Goal: Task Accomplishment & Management: Use online tool/utility

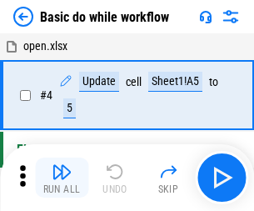
click at [62, 178] on img "button" at bounding box center [62, 172] width 20 height 20
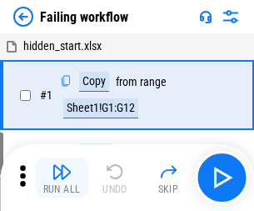
click at [62, 178] on img "button" at bounding box center [62, 172] width 20 height 20
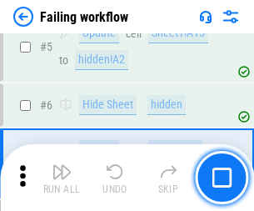
scroll to position [354, 0]
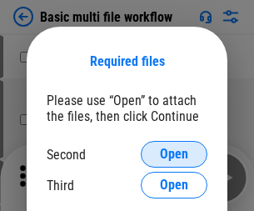
click at [174, 154] on span "Open" at bounding box center [174, 154] width 28 height 13
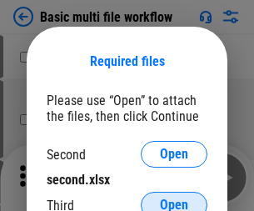
click at [174, 198] on span "Open" at bounding box center [174, 204] width 28 height 13
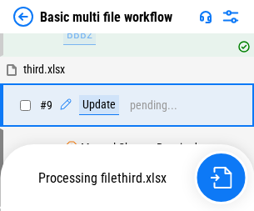
scroll to position [460, 0]
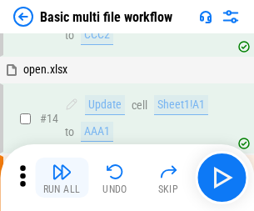
click at [62, 178] on img "button" at bounding box center [62, 172] width 20 height 20
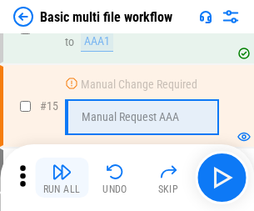
click at [62, 178] on img "button" at bounding box center [62, 172] width 20 height 20
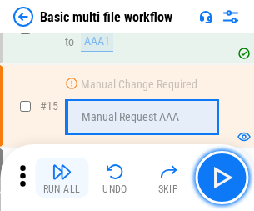
scroll to position [1110, 0]
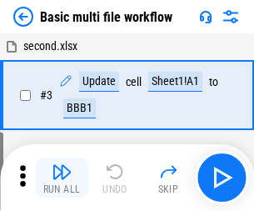
click at [62, 178] on img "button" at bounding box center [62, 172] width 20 height 20
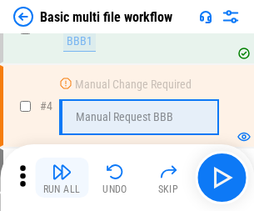
click at [62, 178] on img "button" at bounding box center [62, 172] width 20 height 20
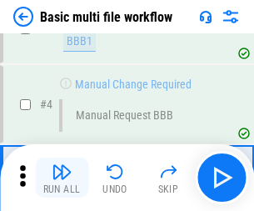
click at [62, 178] on img "button" at bounding box center [62, 172] width 20 height 20
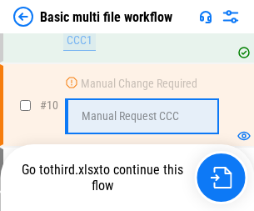
scroll to position [781, 0]
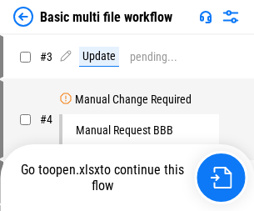
scroll to position [68, 0]
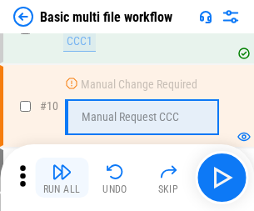
click at [62, 178] on img "button" at bounding box center [62, 172] width 20 height 20
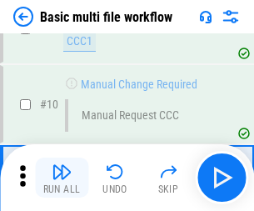
click at [62, 178] on img "button" at bounding box center [62, 172] width 20 height 20
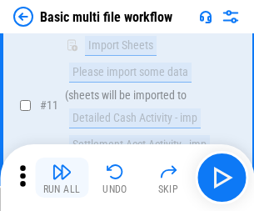
scroll to position [781, 0]
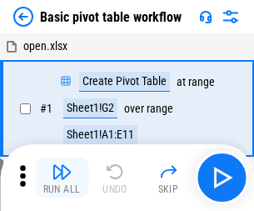
click at [62, 178] on img "button" at bounding box center [62, 172] width 20 height 20
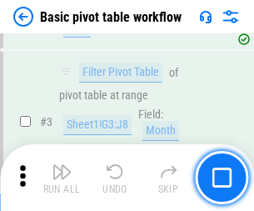
scroll to position [399, 0]
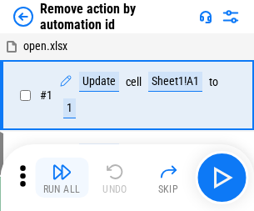
click at [62, 178] on img "button" at bounding box center [62, 172] width 20 height 20
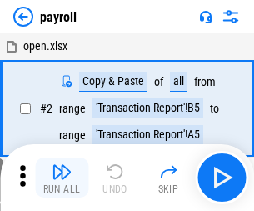
click at [62, 178] on img "button" at bounding box center [62, 172] width 20 height 20
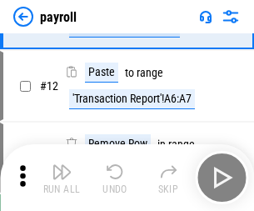
scroll to position [121, 0]
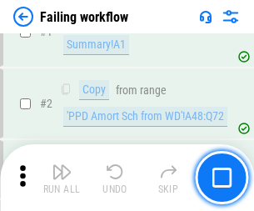
scroll to position [269, 0]
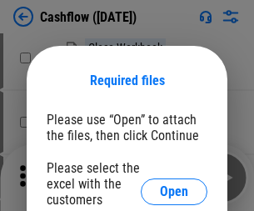
scroll to position [182, 0]
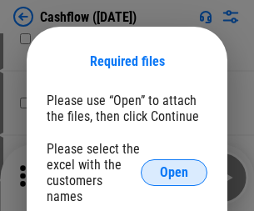
click at [174, 166] on span "Open" at bounding box center [174, 172] width 28 height 13
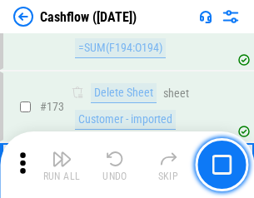
scroll to position [1766, 0]
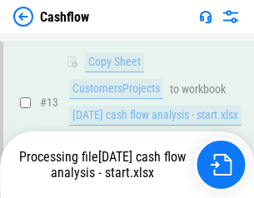
scroll to position [335, 0]
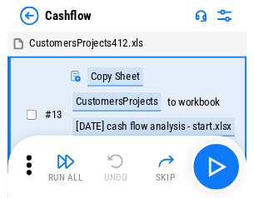
scroll to position [19, 0]
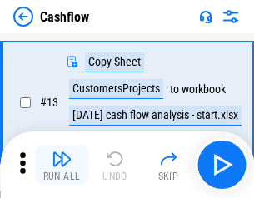
click at [62, 165] on img "button" at bounding box center [62, 159] width 20 height 20
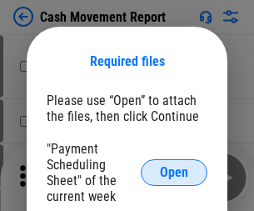
click at [174, 173] on span "Open" at bounding box center [174, 172] width 28 height 13
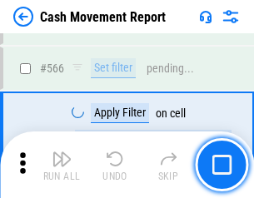
scroll to position [7645, 0]
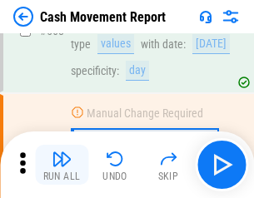
click at [62, 165] on img "button" at bounding box center [62, 159] width 20 height 20
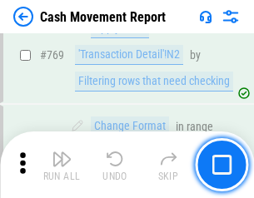
scroll to position [9268, 0]
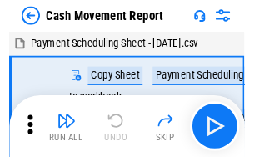
scroll to position [30, 0]
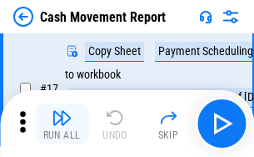
click at [62, 123] on img "button" at bounding box center [62, 118] width 20 height 20
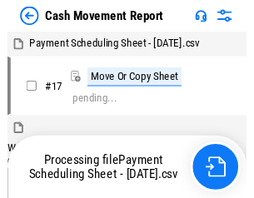
scroll to position [9, 0]
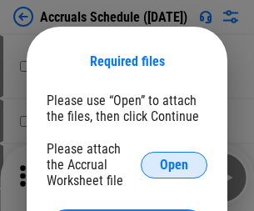
click at [174, 164] on span "Open" at bounding box center [174, 164] width 28 height 13
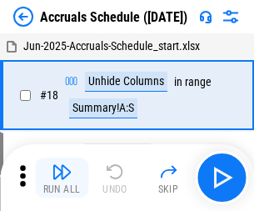
click at [62, 178] on img "button" at bounding box center [62, 172] width 20 height 20
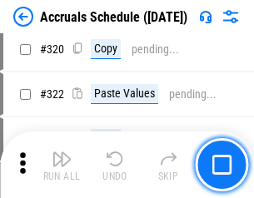
scroll to position [3103, 0]
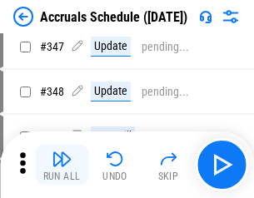
click at [62, 165] on img "button" at bounding box center [62, 159] width 20 height 20
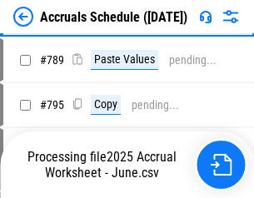
scroll to position [7007, 0]
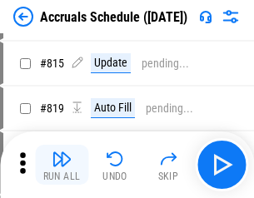
click at [62, 165] on img "button" at bounding box center [62, 159] width 20 height 20
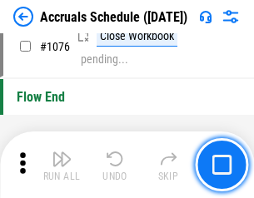
scroll to position [9990, 0]
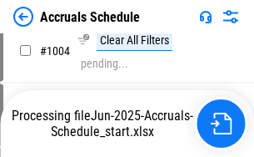
scroll to position [8745, 0]
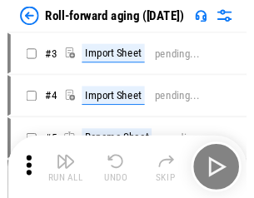
scroll to position [3, 0]
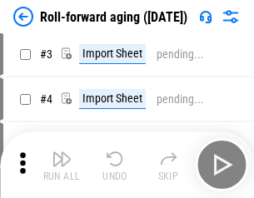
click at [62, 165] on img "button" at bounding box center [62, 159] width 20 height 20
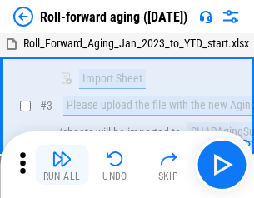
click at [62, 165] on img "button" at bounding box center [62, 159] width 20 height 20
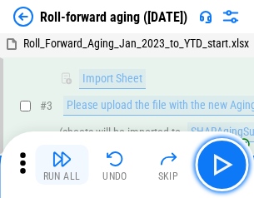
scroll to position [108, 0]
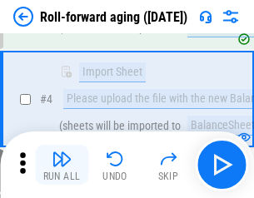
click at [62, 165] on img "button" at bounding box center [62, 159] width 20 height 20
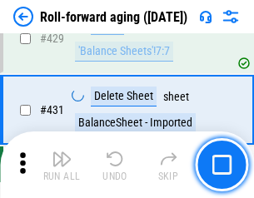
scroll to position [5784, 0]
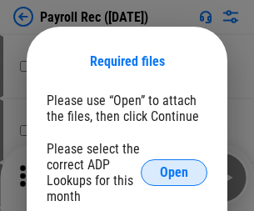
click at [174, 173] on span "Open" at bounding box center [174, 172] width 28 height 13
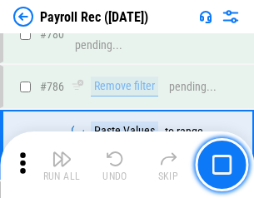
scroll to position [10427, 0]
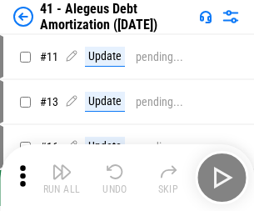
click at [62, 178] on img "button" at bounding box center [62, 172] width 20 height 20
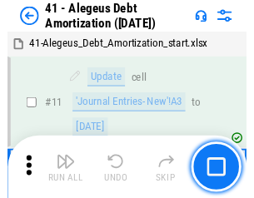
scroll to position [206, 0]
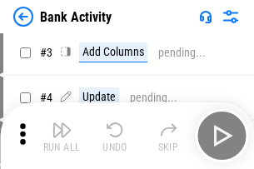
click at [62, 136] on img "button" at bounding box center [62, 130] width 20 height 20
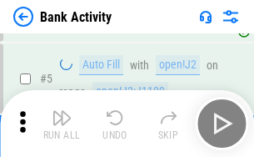
scroll to position [88, 0]
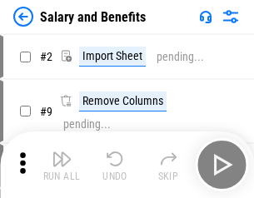
click at [62, 165] on img "button" at bounding box center [62, 159] width 20 height 20
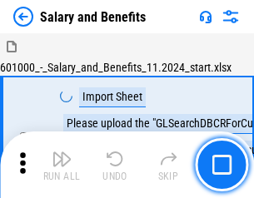
scroll to position [23, 0]
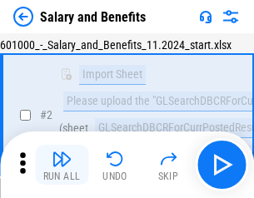
click at [62, 165] on img "button" at bounding box center [62, 159] width 20 height 20
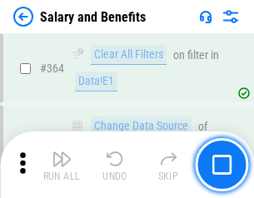
scroll to position [7855, 0]
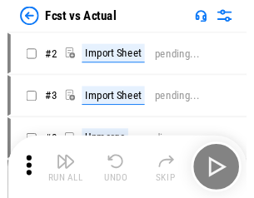
scroll to position [22, 0]
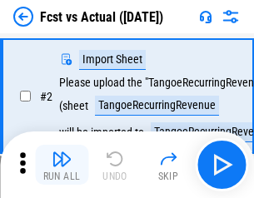
click at [62, 165] on img "button" at bounding box center [62, 159] width 20 height 20
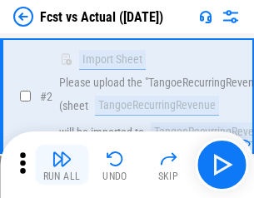
click at [62, 165] on img "button" at bounding box center [62, 159] width 20 height 20
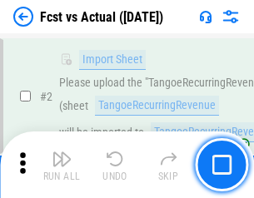
scroll to position [156, 0]
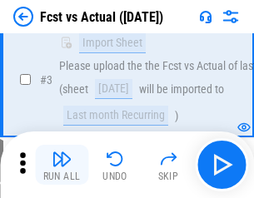
click at [62, 165] on img "button" at bounding box center [62, 159] width 20 height 20
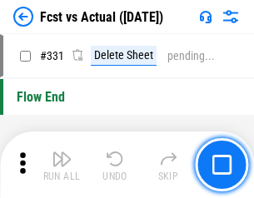
scroll to position [7984, 0]
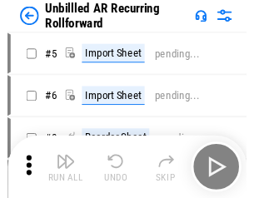
scroll to position [36, 0]
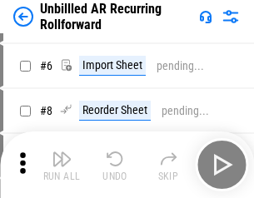
click at [62, 165] on img "button" at bounding box center [62, 159] width 20 height 20
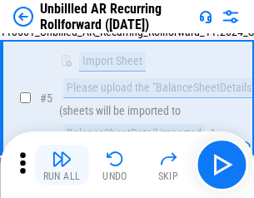
click at [62, 165] on img "button" at bounding box center [62, 159] width 20 height 20
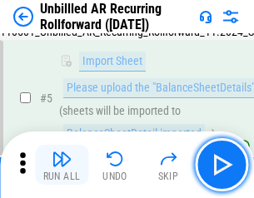
scroll to position [157, 0]
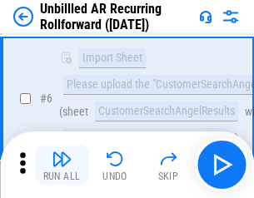
click at [62, 165] on img "button" at bounding box center [62, 159] width 20 height 20
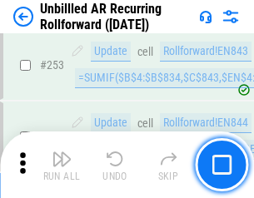
scroll to position [5665, 0]
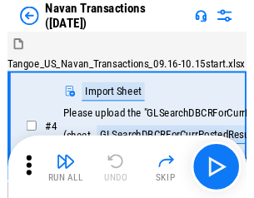
scroll to position [27, 0]
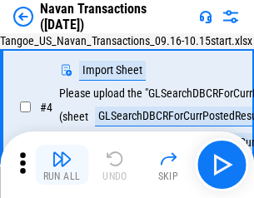
click at [62, 165] on img "button" at bounding box center [62, 159] width 20 height 20
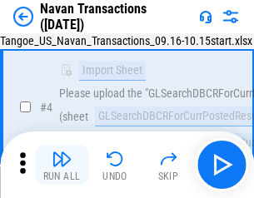
click at [62, 165] on img "button" at bounding box center [62, 159] width 20 height 20
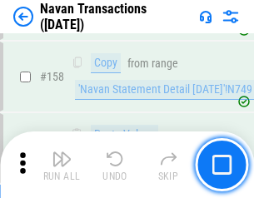
scroll to position [5408, 0]
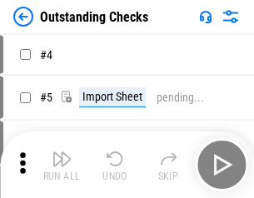
click at [62, 165] on img "button" at bounding box center [62, 159] width 20 height 20
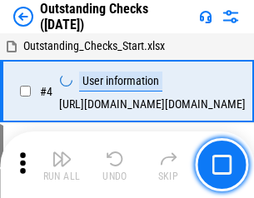
scroll to position [70, 0]
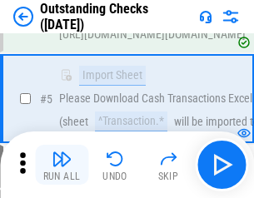
click at [62, 165] on img "button" at bounding box center [62, 159] width 20 height 20
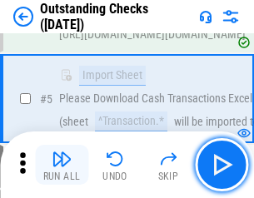
scroll to position [174, 0]
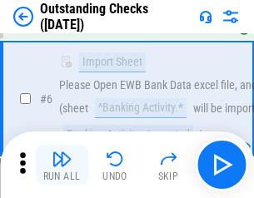
click at [62, 165] on img "button" at bounding box center [62, 159] width 20 height 20
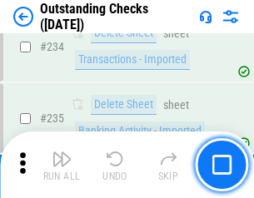
scroll to position [5065, 0]
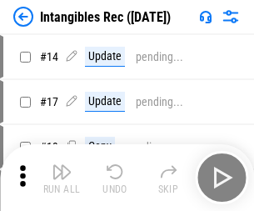
click at [62, 178] on img "button" at bounding box center [62, 172] width 20 height 20
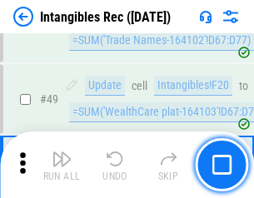
scroll to position [650, 0]
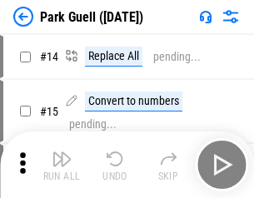
click at [62, 165] on img "button" at bounding box center [62, 159] width 20 height 20
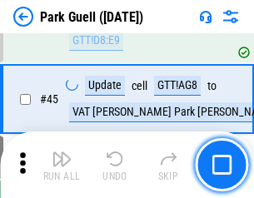
scroll to position [2086, 0]
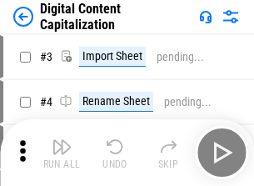
click at [62, 140] on img "button" at bounding box center [62, 147] width 20 height 20
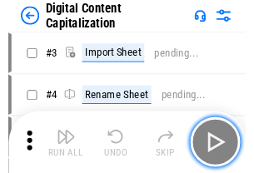
scroll to position [48, 0]
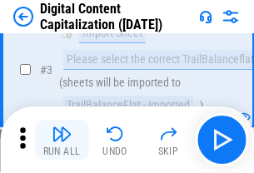
click at [62, 140] on img "button" at bounding box center [62, 134] width 20 height 20
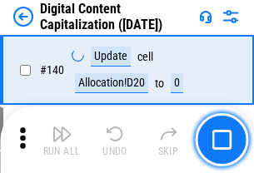
scroll to position [1769, 0]
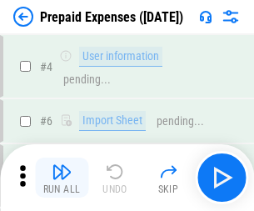
click at [62, 165] on img "button" at bounding box center [62, 172] width 20 height 20
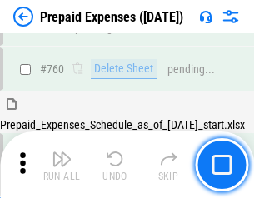
scroll to position [4623, 0]
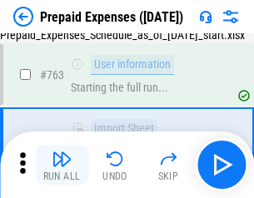
click at [62, 165] on img "button" at bounding box center [62, 159] width 20 height 20
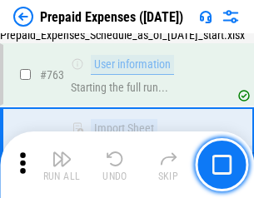
scroll to position [4721, 0]
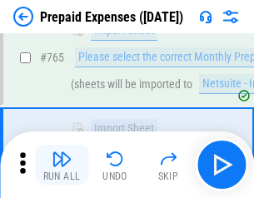
click at [62, 165] on img "button" at bounding box center [62, 159] width 20 height 20
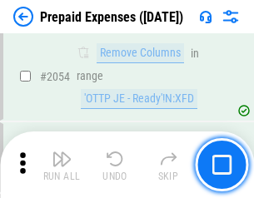
scroll to position [17435, 0]
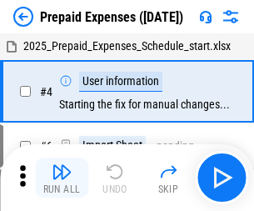
click at [62, 178] on img "button" at bounding box center [62, 172] width 20 height 20
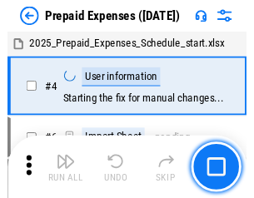
scroll to position [73, 0]
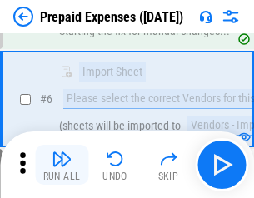
click at [62, 165] on img "button" at bounding box center [62, 159] width 20 height 20
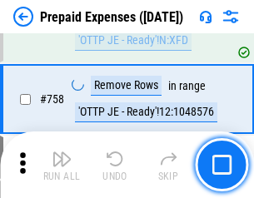
scroll to position [5943, 0]
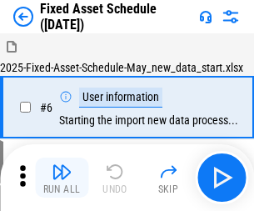
click at [62, 178] on img "button" at bounding box center [62, 172] width 20 height 20
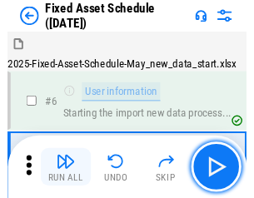
scroll to position [90, 0]
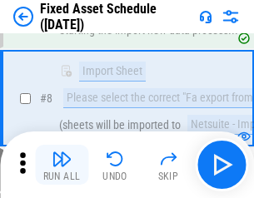
click at [62, 165] on img "button" at bounding box center [62, 159] width 20 height 20
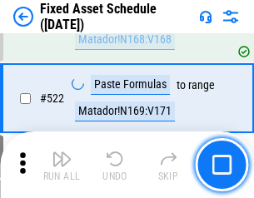
scroll to position [5797, 0]
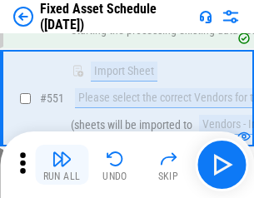
click at [62, 165] on img "button" at bounding box center [62, 159] width 20 height 20
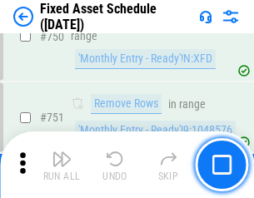
scroll to position [8132, 0]
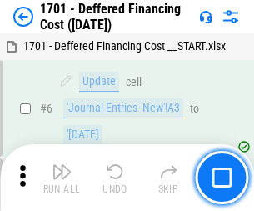
scroll to position [200, 0]
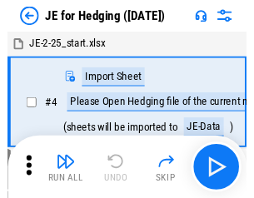
scroll to position [3, 0]
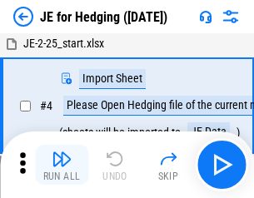
click at [62, 165] on img "button" at bounding box center [62, 159] width 20 height 20
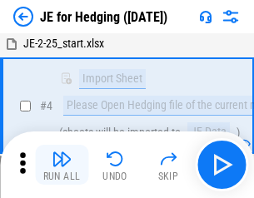
click at [62, 165] on img "button" at bounding box center [62, 159] width 20 height 20
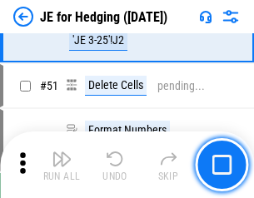
scroll to position [1080, 0]
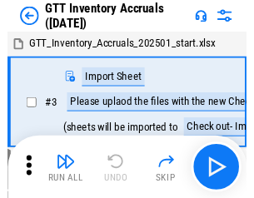
scroll to position [3, 0]
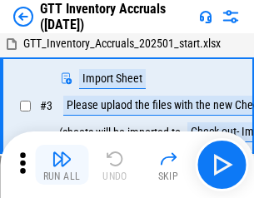
click at [62, 165] on img "button" at bounding box center [62, 159] width 20 height 20
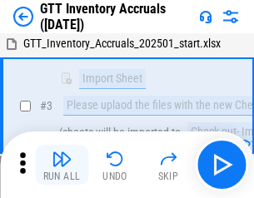
click at [62, 165] on img "button" at bounding box center [62, 159] width 20 height 20
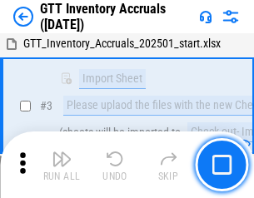
scroll to position [108, 0]
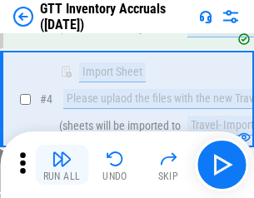
click at [62, 165] on img "button" at bounding box center [62, 159] width 20 height 20
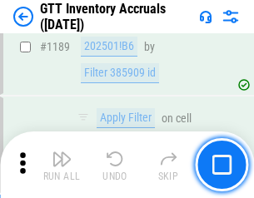
scroll to position [13620, 0]
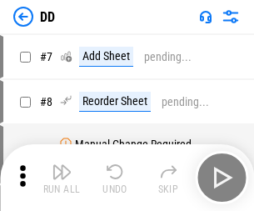
click at [62, 178] on img "button" at bounding box center [62, 172] width 20 height 20
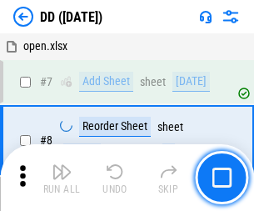
scroll to position [161, 0]
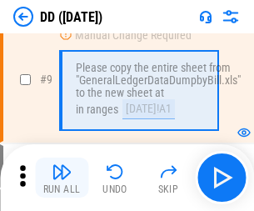
click at [62, 178] on img "button" at bounding box center [62, 172] width 20 height 20
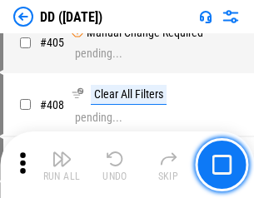
scroll to position [7463, 0]
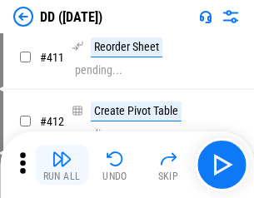
click at [62, 165] on img "button" at bounding box center [62, 159] width 20 height 20
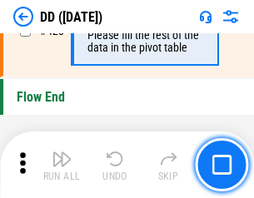
scroll to position [7983, 0]
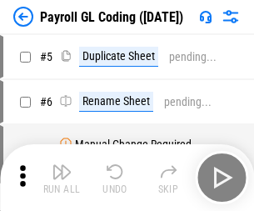
click at [62, 178] on img "button" at bounding box center [62, 172] width 20 height 20
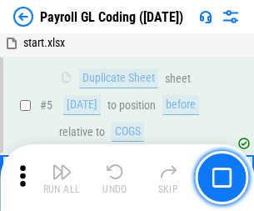
scroll to position [200, 0]
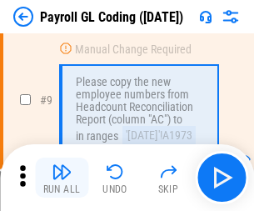
click at [62, 178] on img "button" at bounding box center [62, 172] width 20 height 20
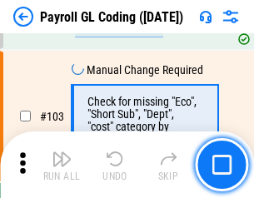
scroll to position [3913, 0]
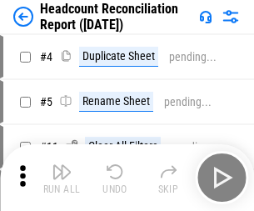
click at [62, 178] on img "button" at bounding box center [62, 172] width 20 height 20
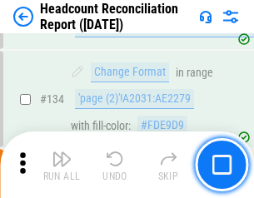
scroll to position [2005, 0]
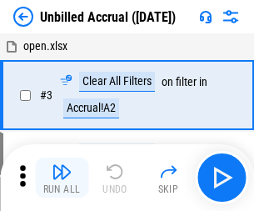
click at [62, 178] on img "button" at bounding box center [62, 172] width 20 height 20
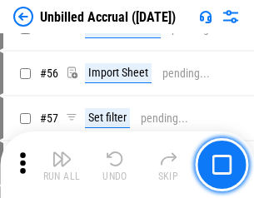
scroll to position [1741, 0]
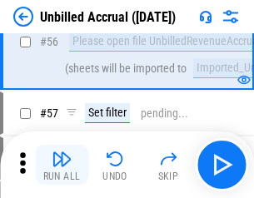
click at [62, 165] on img "button" at bounding box center [62, 159] width 20 height 20
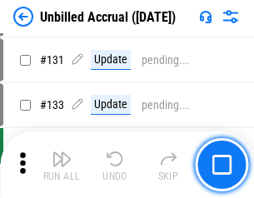
scroll to position [4968, 0]
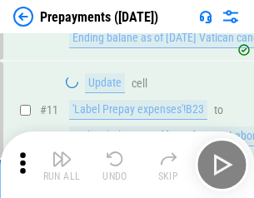
scroll to position [104, 0]
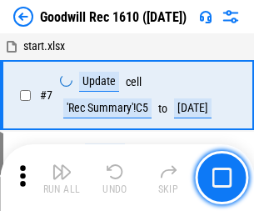
scroll to position [285, 0]
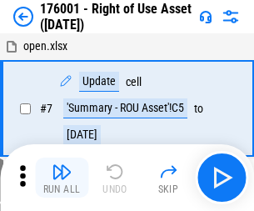
click at [62, 178] on img "button" at bounding box center [62, 172] width 20 height 20
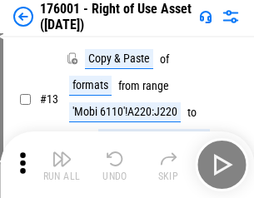
scroll to position [108, 0]
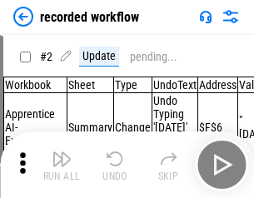
click at [62, 165] on img "button" at bounding box center [62, 159] width 20 height 20
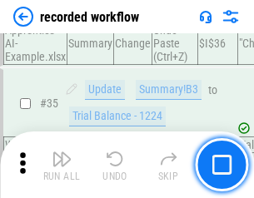
scroll to position [5213, 0]
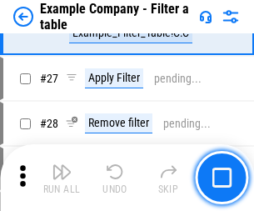
scroll to position [1526, 0]
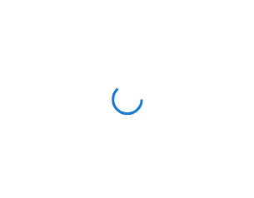
scroll to position [26, 0]
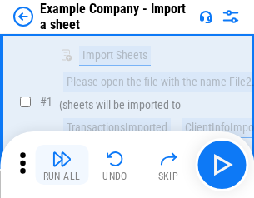
click at [62, 165] on img "button" at bounding box center [62, 159] width 20 height 20
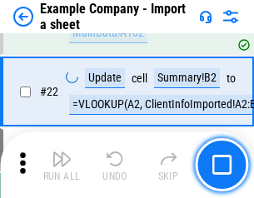
scroll to position [369, 0]
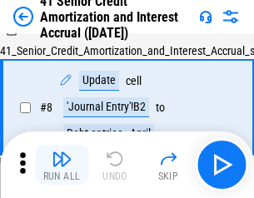
click at [62, 165] on img "button" at bounding box center [62, 159] width 20 height 20
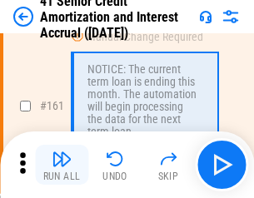
click at [62, 165] on img "button" at bounding box center [62, 159] width 20 height 20
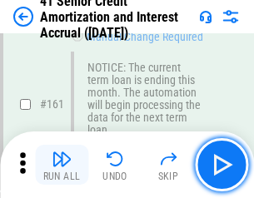
scroll to position [1784, 0]
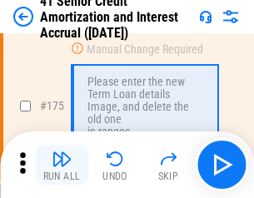
click at [62, 165] on img "button" at bounding box center [62, 159] width 20 height 20
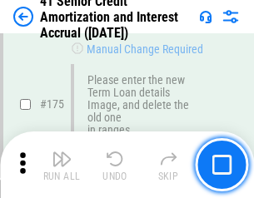
scroll to position [1953, 0]
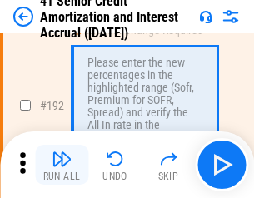
click at [62, 165] on img "button" at bounding box center [62, 159] width 20 height 20
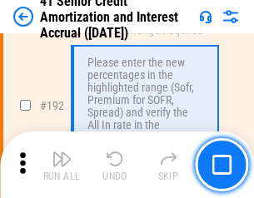
scroll to position [2128, 0]
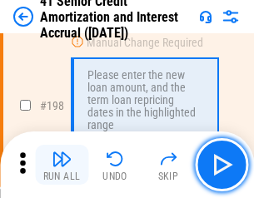
click at [62, 165] on img "button" at bounding box center [62, 159] width 20 height 20
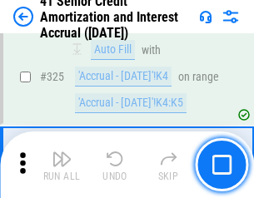
scroll to position [4261, 0]
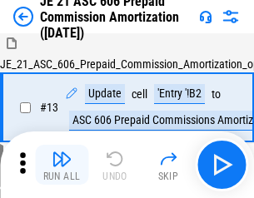
click at [62, 165] on img "button" at bounding box center [62, 159] width 20 height 20
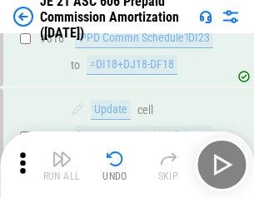
scroll to position [3114, 0]
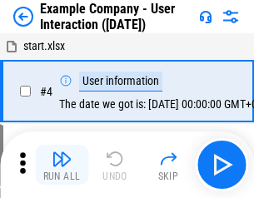
click at [62, 165] on img "button" at bounding box center [62, 159] width 20 height 20
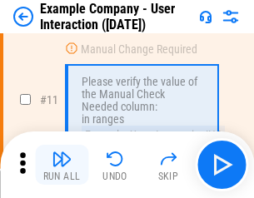
click at [62, 165] on img "button" at bounding box center [62, 159] width 20 height 20
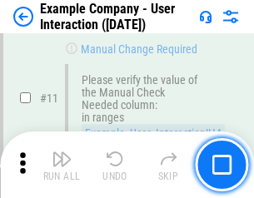
scroll to position [361, 0]
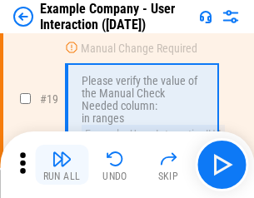
click at [62, 165] on img "button" at bounding box center [62, 159] width 20 height 20
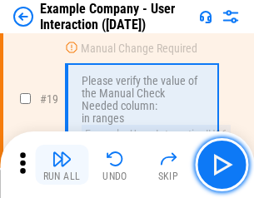
click at [62, 165] on img "button" at bounding box center [62, 159] width 20 height 20
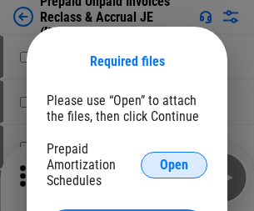
click at [174, 164] on span "Open" at bounding box center [174, 164] width 28 height 13
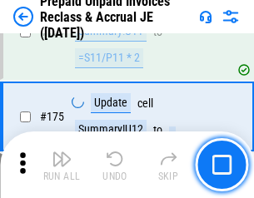
scroll to position [2252, 0]
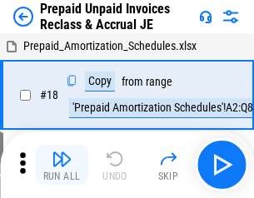
click at [62, 165] on img "button" at bounding box center [62, 159] width 20 height 20
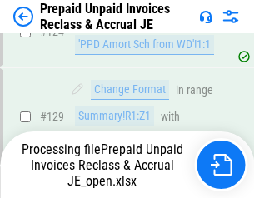
scroll to position [1366, 0]
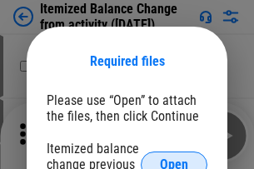
click at [174, 158] on span "Open" at bounding box center [174, 164] width 28 height 13
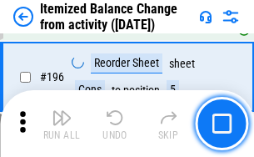
scroll to position [3210, 0]
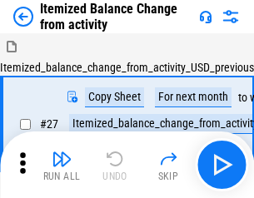
scroll to position [26, 0]
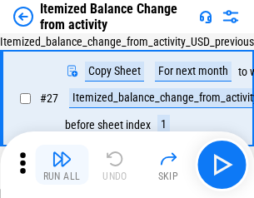
click at [62, 165] on img "button" at bounding box center [62, 159] width 20 height 20
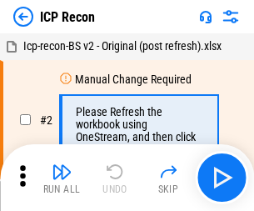
scroll to position [8, 0]
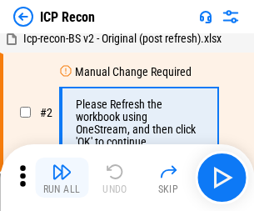
click at [62, 178] on img "button" at bounding box center [62, 172] width 20 height 20
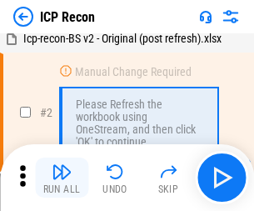
click at [62, 178] on img "button" at bounding box center [62, 172] width 20 height 20
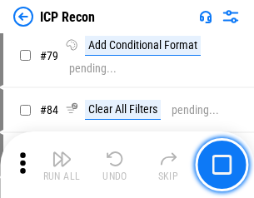
scroll to position [1635, 0]
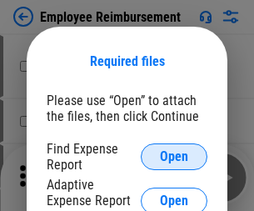
click at [174, 157] on span "Open" at bounding box center [174, 156] width 28 height 13
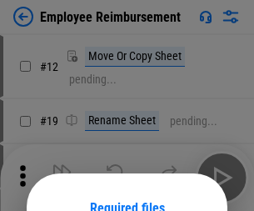
scroll to position [147, 0]
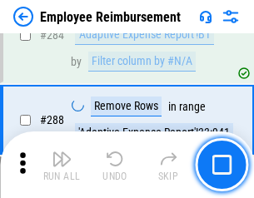
scroll to position [4534, 0]
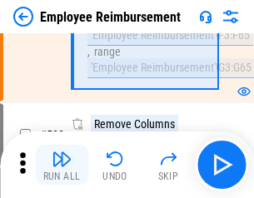
click at [62, 165] on img "button" at bounding box center [62, 159] width 20 height 20
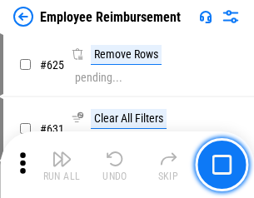
scroll to position [9986, 0]
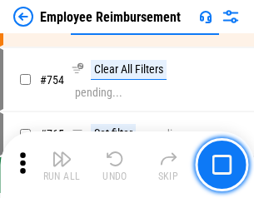
click at [62, 165] on img "button" at bounding box center [62, 159] width 20 height 20
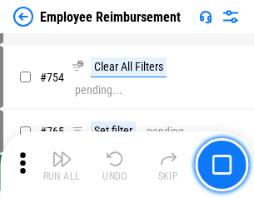
scroll to position [11702, 0]
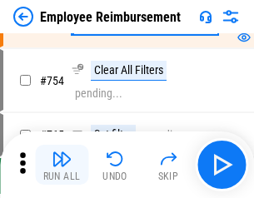
click at [62, 165] on img "button" at bounding box center [62, 159] width 20 height 20
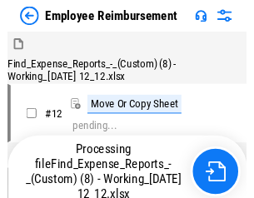
scroll to position [57, 0]
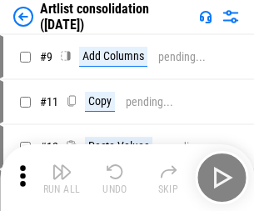
click at [62, 178] on img "button" at bounding box center [62, 172] width 20 height 20
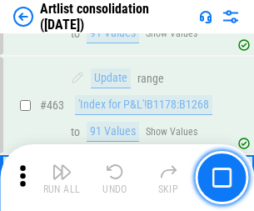
scroll to position [7303, 0]
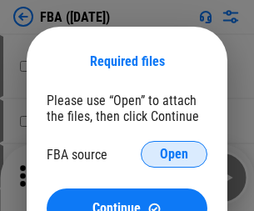
click at [174, 154] on span "Open" at bounding box center [174, 154] width 28 height 13
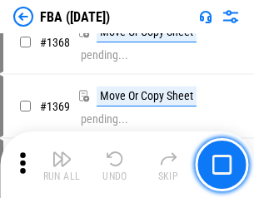
scroll to position [17913, 0]
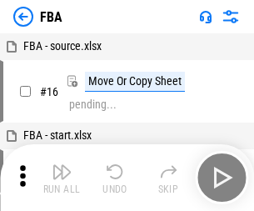
scroll to position [17, 0]
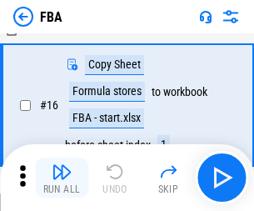
click at [62, 178] on img "button" at bounding box center [62, 172] width 20 height 20
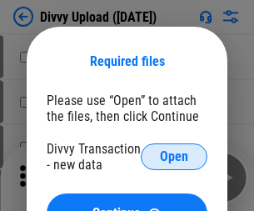
click at [174, 157] on span "Open" at bounding box center [174, 156] width 28 height 13
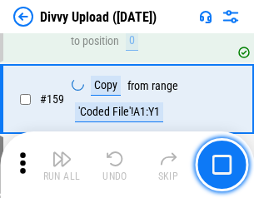
scroll to position [1727, 0]
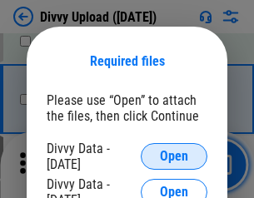
click at [174, 157] on span "Open" at bounding box center [174, 156] width 28 height 13
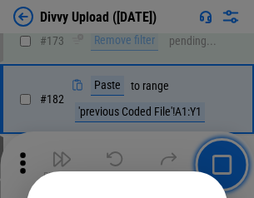
scroll to position [1872, 0]
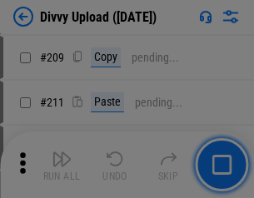
scroll to position [2833, 0]
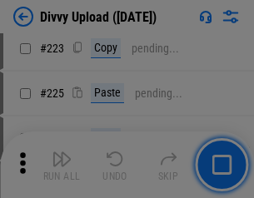
scroll to position [3329, 0]
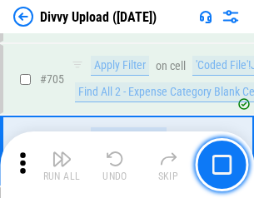
scroll to position [11410, 0]
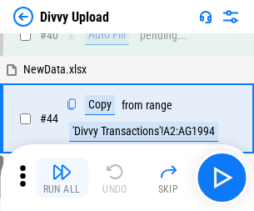
click at [62, 178] on img "button" at bounding box center [62, 172] width 20 height 20
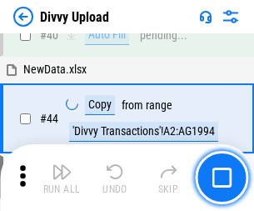
scroll to position [183, 0]
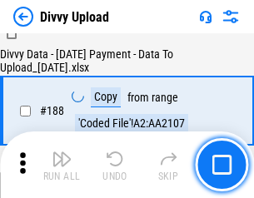
scroll to position [1963, 0]
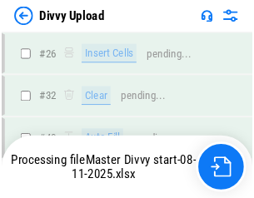
scroll to position [1727, 0]
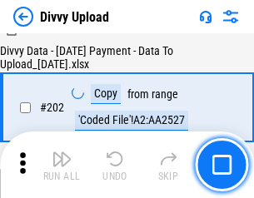
scroll to position [2699, 0]
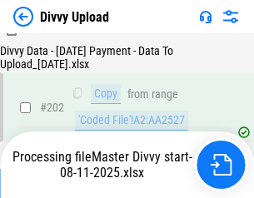
scroll to position [2699, 0]
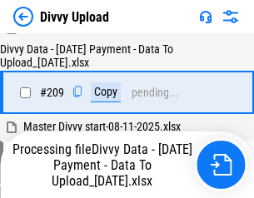
scroll to position [3067, 0]
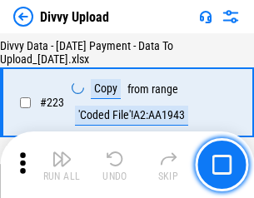
scroll to position [3802, 0]
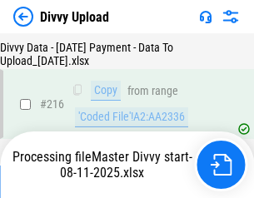
scroll to position [3448, 0]
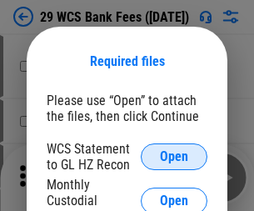
click at [174, 157] on span "Open" at bounding box center [174, 156] width 28 height 13
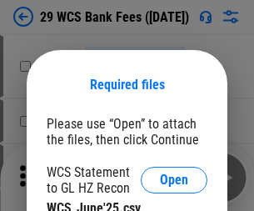
scroll to position [23, 0]
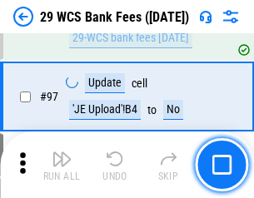
scroll to position [1625, 0]
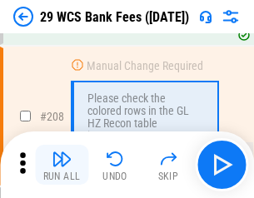
click at [62, 165] on img "button" at bounding box center [62, 159] width 20 height 20
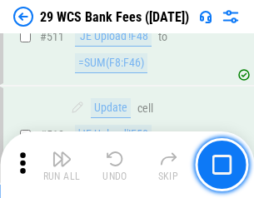
scroll to position [8392, 0]
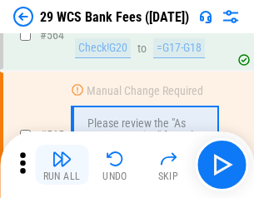
click at [62, 165] on img "button" at bounding box center [62, 159] width 20 height 20
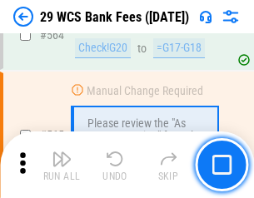
scroll to position [9021, 0]
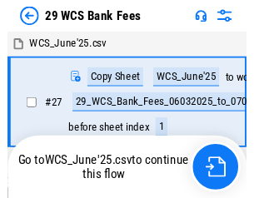
scroll to position [3, 0]
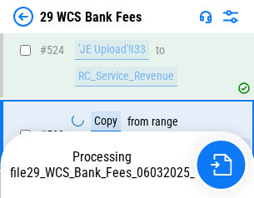
scroll to position [8905, 0]
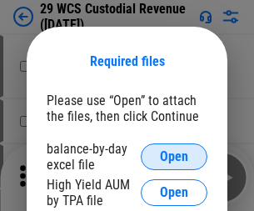
click at [174, 157] on span "Open" at bounding box center [174, 156] width 28 height 13
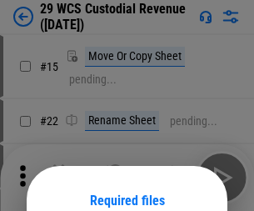
scroll to position [139, 0]
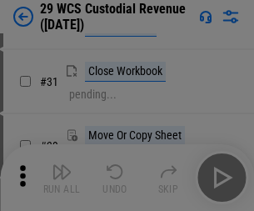
scroll to position [358, 0]
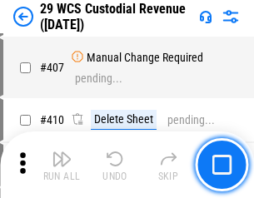
scroll to position [7725, 0]
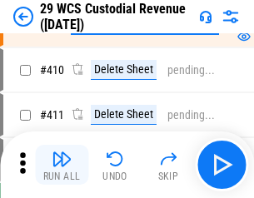
click at [62, 165] on img "button" at bounding box center [62, 159] width 20 height 20
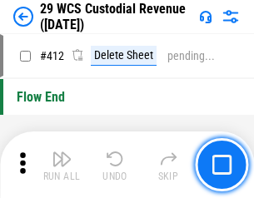
scroll to position [7966, 0]
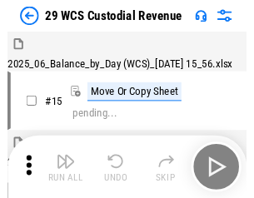
scroll to position [40, 0]
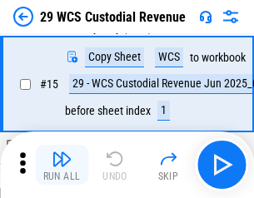
click at [62, 165] on img "button" at bounding box center [62, 159] width 20 height 20
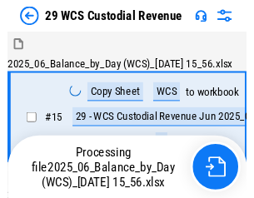
scroll to position [40, 0]
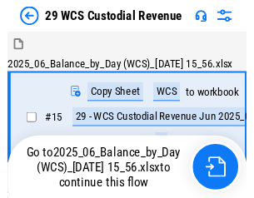
scroll to position [31, 0]
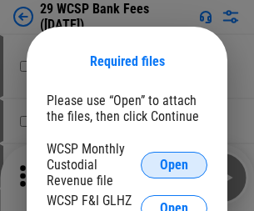
click at [174, 164] on span "Open" at bounding box center [174, 164] width 28 height 13
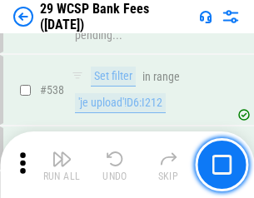
scroll to position [6409, 0]
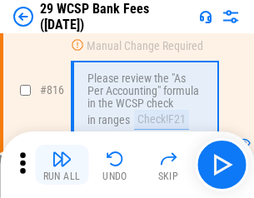
click at [62, 165] on img "button" at bounding box center [62, 159] width 20 height 20
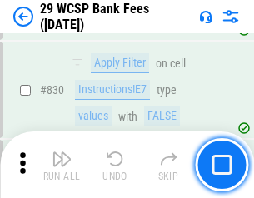
scroll to position [10583, 0]
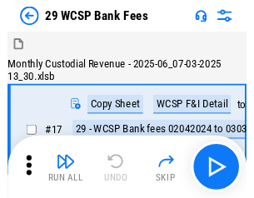
scroll to position [40, 0]
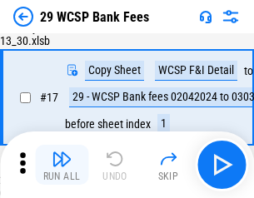
click at [62, 165] on img "button" at bounding box center [62, 159] width 20 height 20
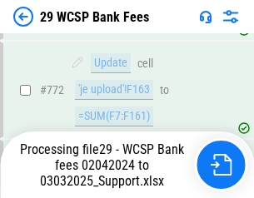
scroll to position [9759, 0]
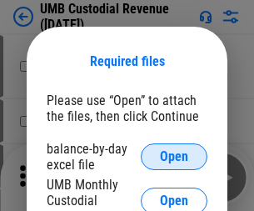
click at [174, 157] on span "Open" at bounding box center [174, 156] width 28 height 13
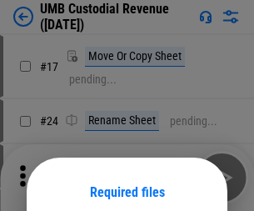
scroll to position [131, 0]
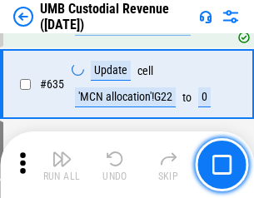
scroll to position [8729, 0]
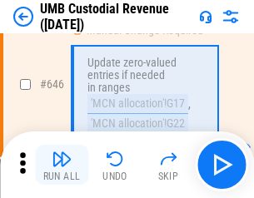
click at [62, 165] on img "button" at bounding box center [62, 159] width 20 height 20
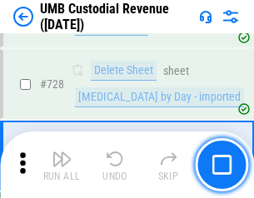
scroll to position [10289, 0]
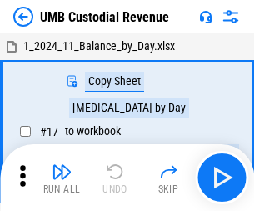
scroll to position [13, 0]
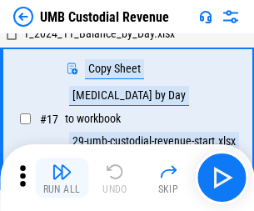
click at [62, 178] on img "button" at bounding box center [62, 172] width 20 height 20
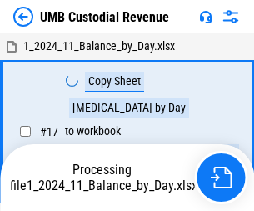
scroll to position [13, 0]
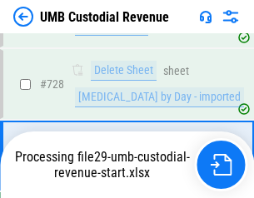
scroll to position [10251, 0]
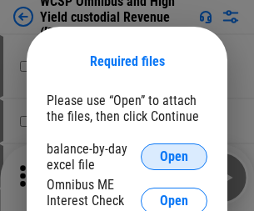
click at [174, 157] on span "Open" at bounding box center [174, 156] width 28 height 13
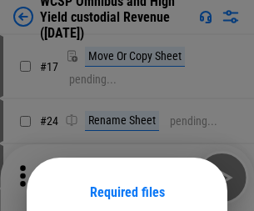
scroll to position [131, 0]
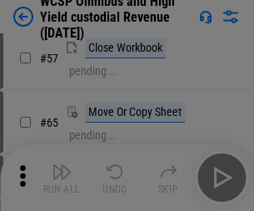
scroll to position [727, 0]
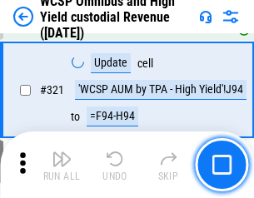
scroll to position [6493, 0]
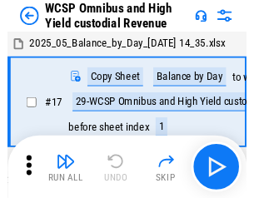
scroll to position [9, 0]
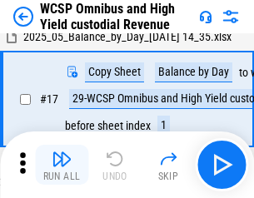
click at [62, 165] on img "button" at bounding box center [62, 159] width 20 height 20
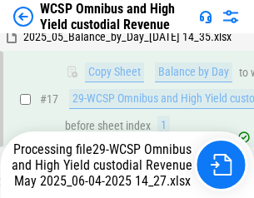
scroll to position [347, 0]
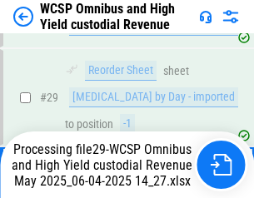
scroll to position [347, 0]
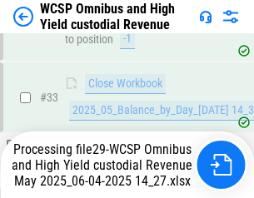
scroll to position [826, 0]
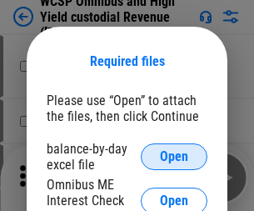
click at [174, 157] on span "Open" at bounding box center [174, 156] width 28 height 13
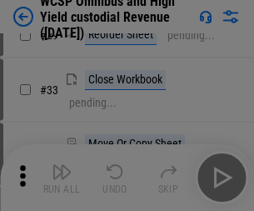
scroll to position [381, 0]
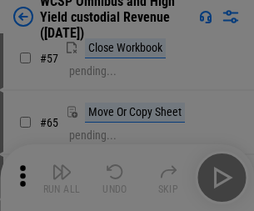
scroll to position [727, 0]
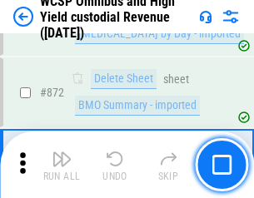
scroll to position [14116, 0]
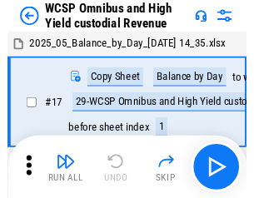
scroll to position [9, 0]
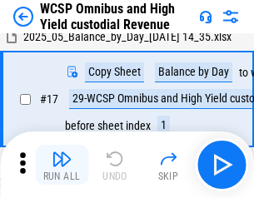
click at [62, 165] on img "button" at bounding box center [62, 159] width 20 height 20
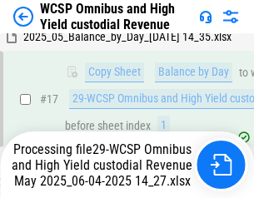
scroll to position [347, 0]
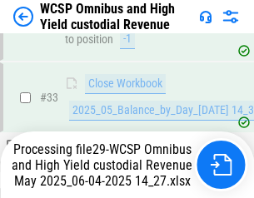
scroll to position [826, 0]
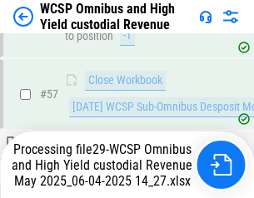
scroll to position [1711, 0]
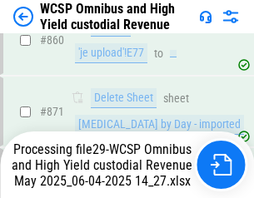
scroll to position [14078, 0]
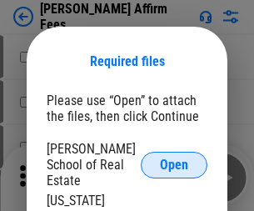
click at [174, 158] on span "Open" at bounding box center [174, 164] width 28 height 13
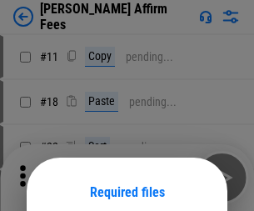
scroll to position [131, 0]
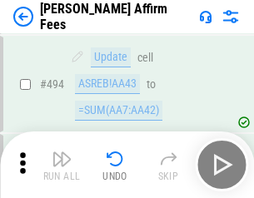
scroll to position [4535, 0]
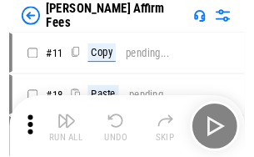
scroll to position [17, 0]
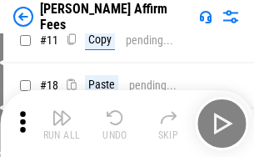
click at [62, 123] on img "button" at bounding box center [62, 118] width 20 height 20
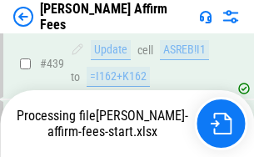
scroll to position [4374, 0]
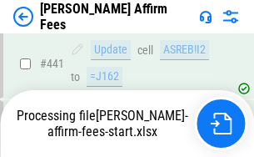
scroll to position [4374, 0]
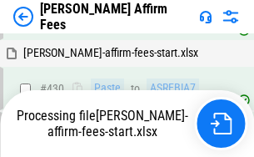
scroll to position [3857, 0]
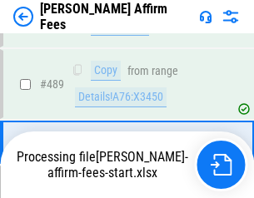
scroll to position [4354, 0]
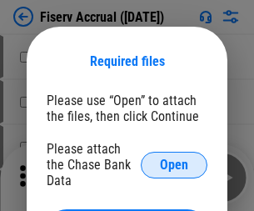
click at [174, 158] on span "Open" at bounding box center [174, 164] width 28 height 13
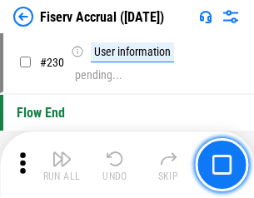
scroll to position [5285, 0]
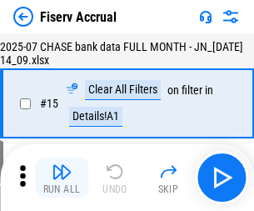
click at [62, 178] on img "button" at bounding box center [62, 172] width 20 height 20
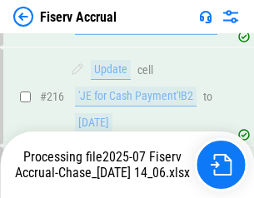
scroll to position [5266, 0]
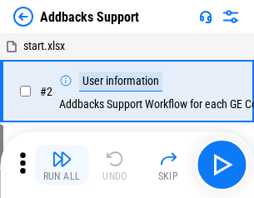
click at [62, 165] on img "button" at bounding box center [62, 159] width 20 height 20
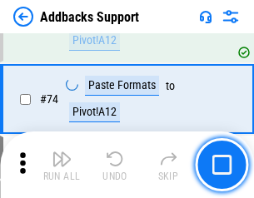
scroll to position [1214, 0]
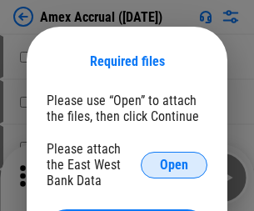
click at [174, 164] on span "Open" at bounding box center [174, 164] width 28 height 13
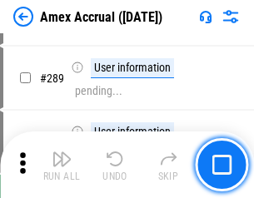
scroll to position [4567, 0]
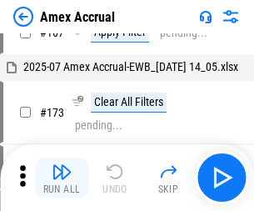
click at [62, 178] on img "button" at bounding box center [62, 172] width 20 height 20
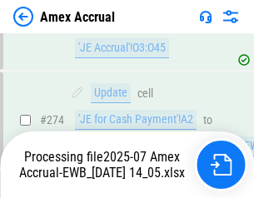
scroll to position [4971, 0]
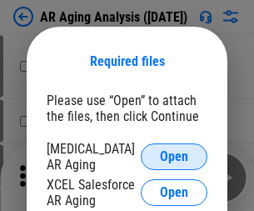
click at [174, 154] on span "Open" at bounding box center [174, 156] width 28 height 13
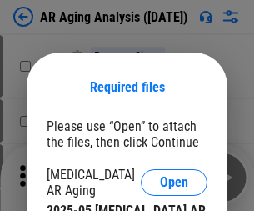
scroll to position [26, 0]
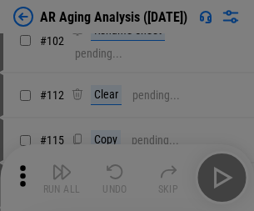
scroll to position [229, 0]
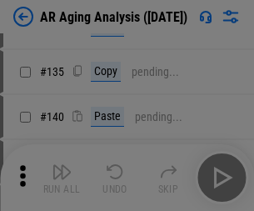
scroll to position [502, 0]
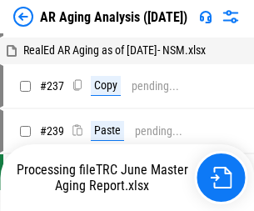
scroll to position [17, 0]
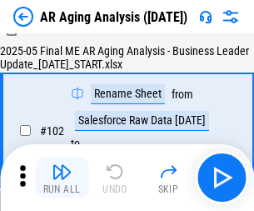
click at [62, 178] on img "button" at bounding box center [62, 172] width 20 height 20
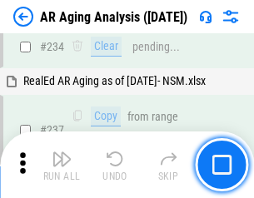
scroll to position [2585, 0]
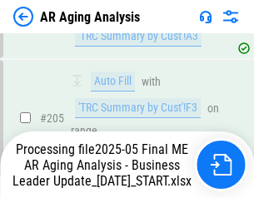
scroll to position [2566, 0]
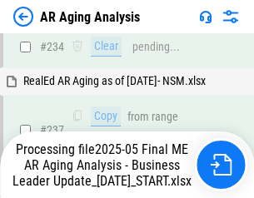
scroll to position [2635, 0]
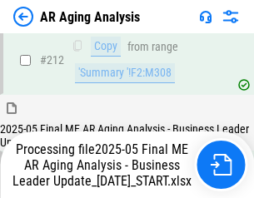
scroll to position [2508, 0]
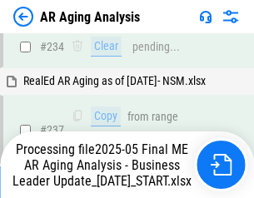
scroll to position [2566, 0]
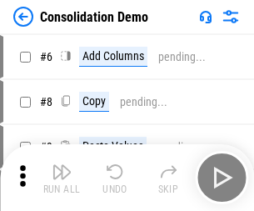
click at [62, 178] on img "button" at bounding box center [62, 172] width 20 height 20
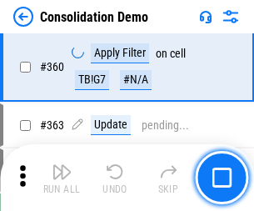
scroll to position [5590, 0]
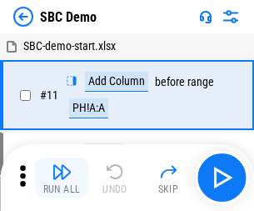
click at [62, 178] on img "button" at bounding box center [62, 172] width 20 height 20
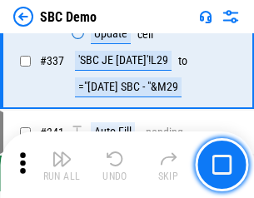
scroll to position [4388, 0]
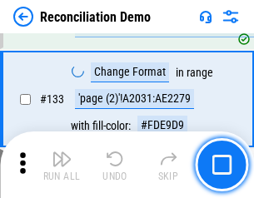
scroll to position [1981, 0]
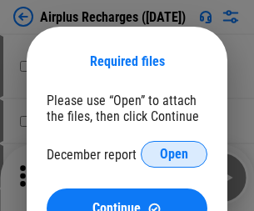
click at [174, 154] on span "Open" at bounding box center [174, 154] width 28 height 13
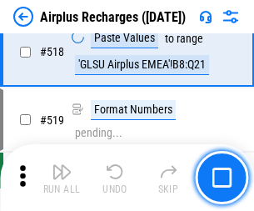
scroll to position [7177, 0]
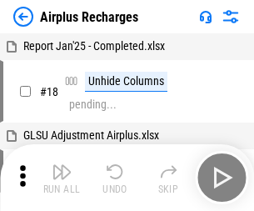
click at [62, 178] on img "button" at bounding box center [62, 172] width 20 height 20
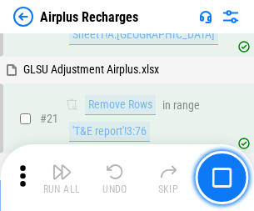
scroll to position [170, 0]
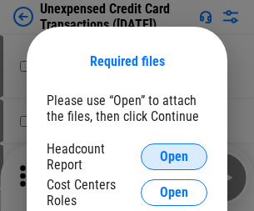
click at [174, 157] on span "Open" at bounding box center [174, 156] width 28 height 13
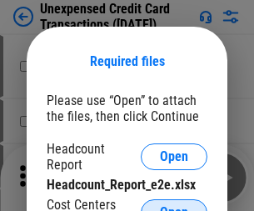
click at [174, 206] on span "Open" at bounding box center [174, 212] width 28 height 13
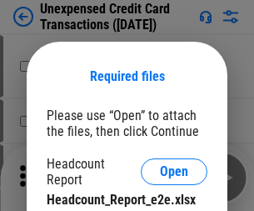
scroll to position [15, 0]
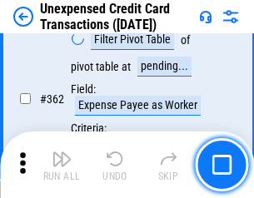
scroll to position [4289, 0]
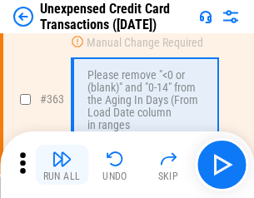
click at [62, 165] on img "button" at bounding box center [62, 159] width 20 height 20
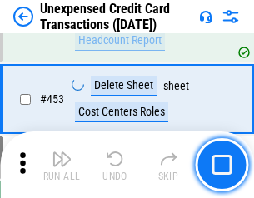
scroll to position [5689, 0]
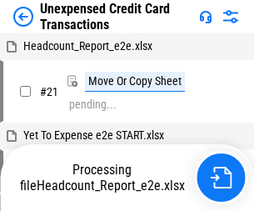
scroll to position [26, 0]
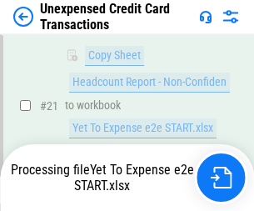
scroll to position [271, 0]
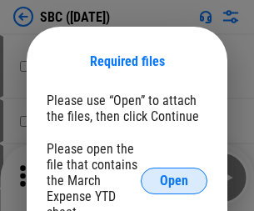
click at [174, 180] on span "Open" at bounding box center [174, 180] width 28 height 13
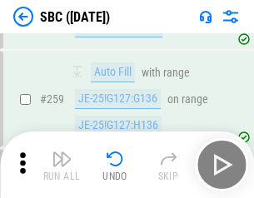
scroll to position [3259, 0]
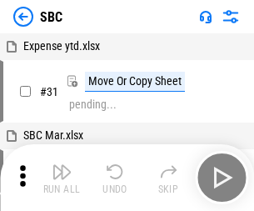
scroll to position [17, 0]
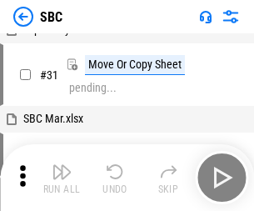
click at [62, 178] on img "button" at bounding box center [62, 172] width 20 height 20
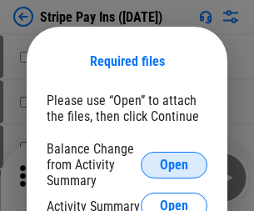
click at [174, 164] on span "Open" at bounding box center [174, 164] width 28 height 13
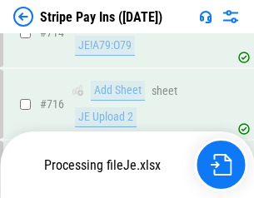
scroll to position [8647, 0]
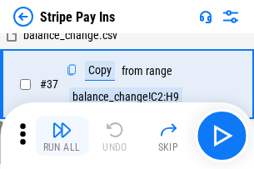
click at [62, 136] on img "button" at bounding box center [62, 130] width 20 height 20
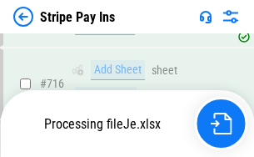
scroll to position [8610, 0]
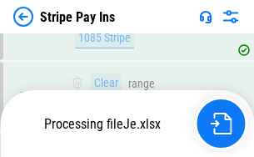
scroll to position [8610, 0]
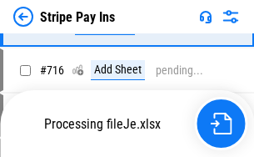
scroll to position [8610, 0]
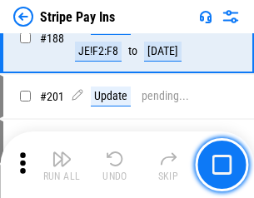
scroll to position [2375, 0]
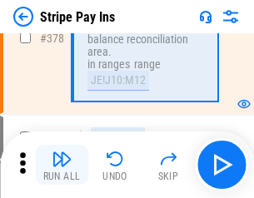
click at [62, 165] on img "button" at bounding box center [62, 159] width 20 height 20
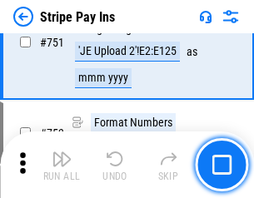
scroll to position [8589, 0]
